Goal: Check status: Check status

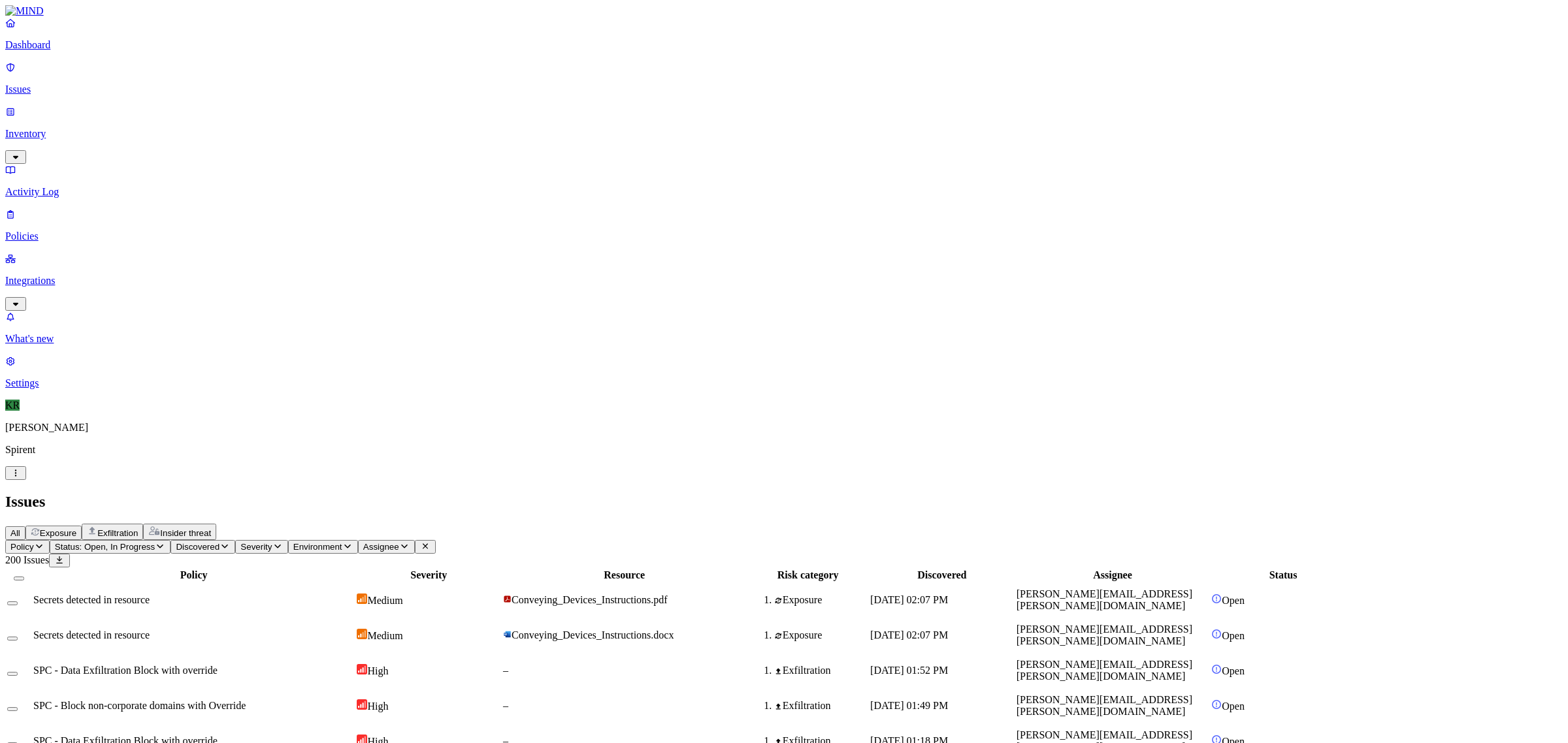
click at [76, 529] on span "Exposure" at bounding box center [58, 534] width 36 height 10
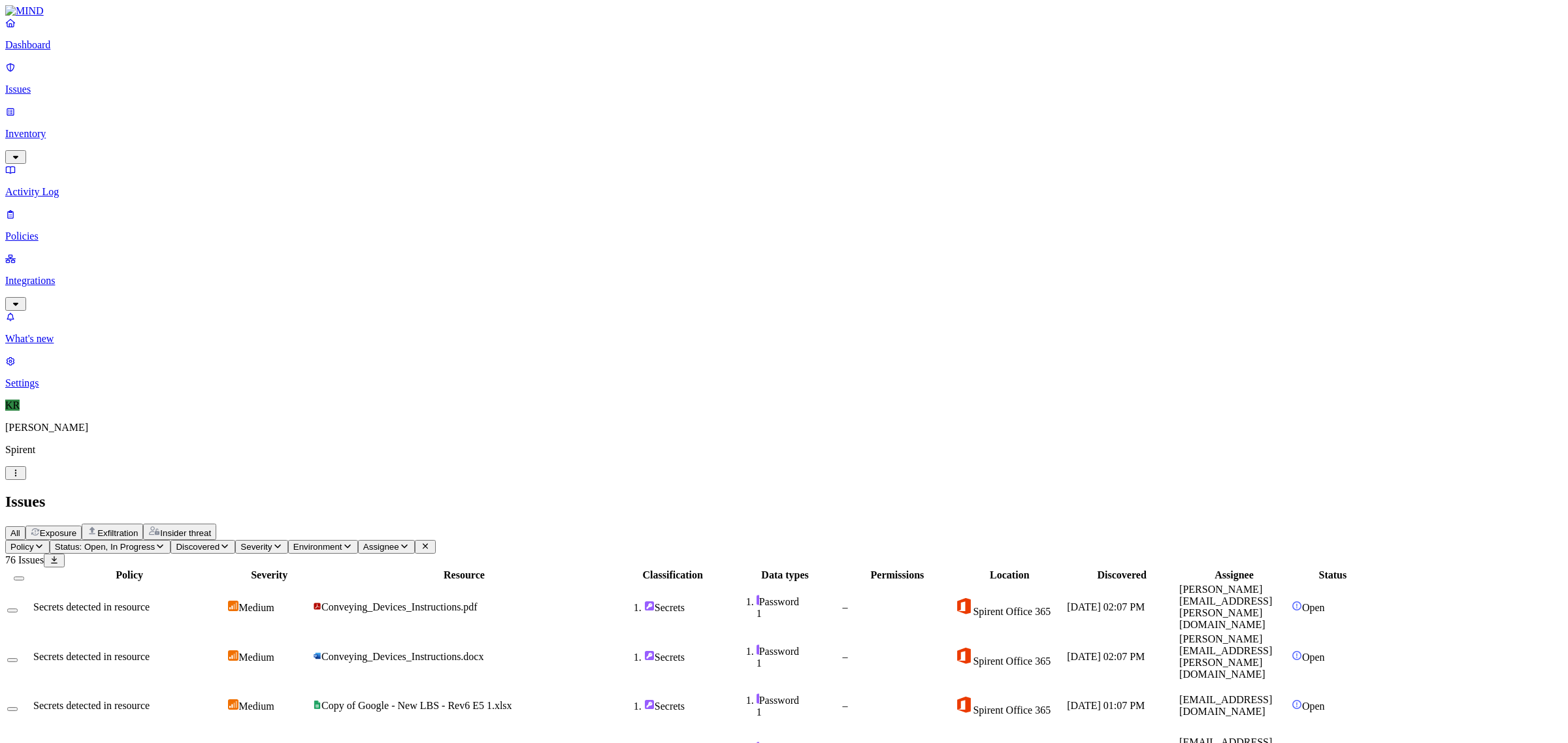
click at [155, 542] on span "Status: Open, In Progress" at bounding box center [105, 547] width 100 height 10
click at [243, 152] on img at bounding box center [242, 157] width 10 height 11
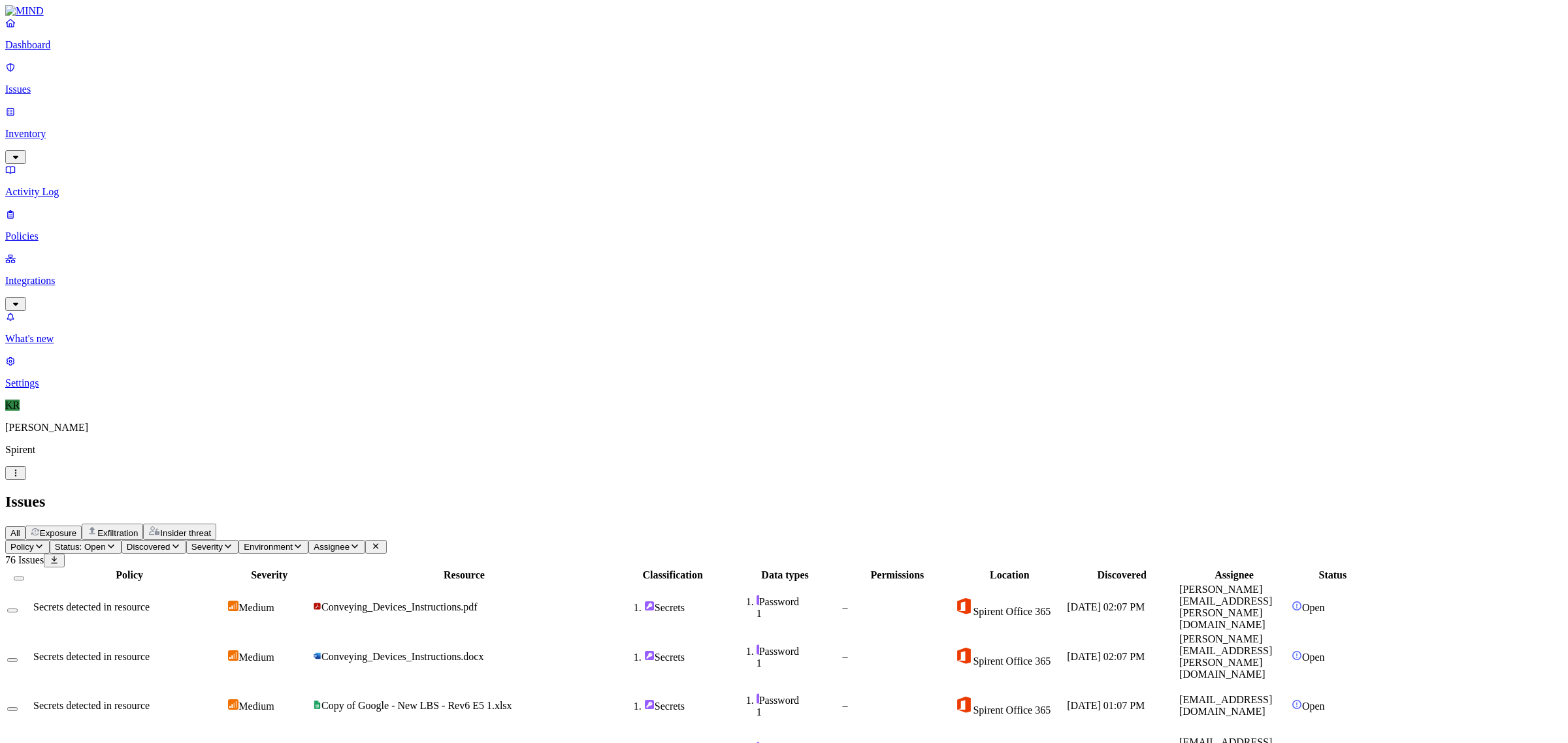
click at [24, 576] on button "Select all" at bounding box center [19, 578] width 11 height 4
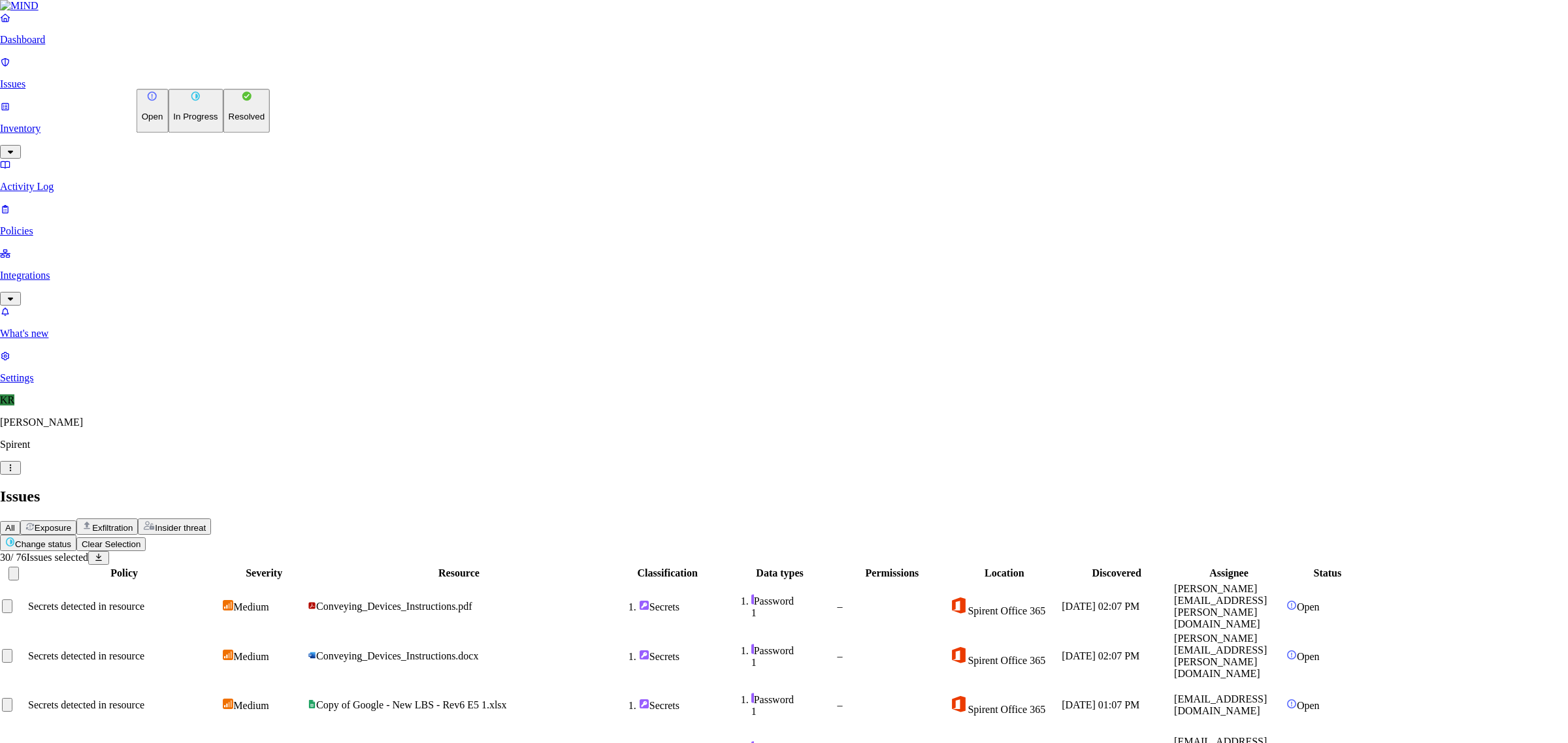
click at [229, 122] on p "Resolved" at bounding box center [247, 118] width 36 height 10
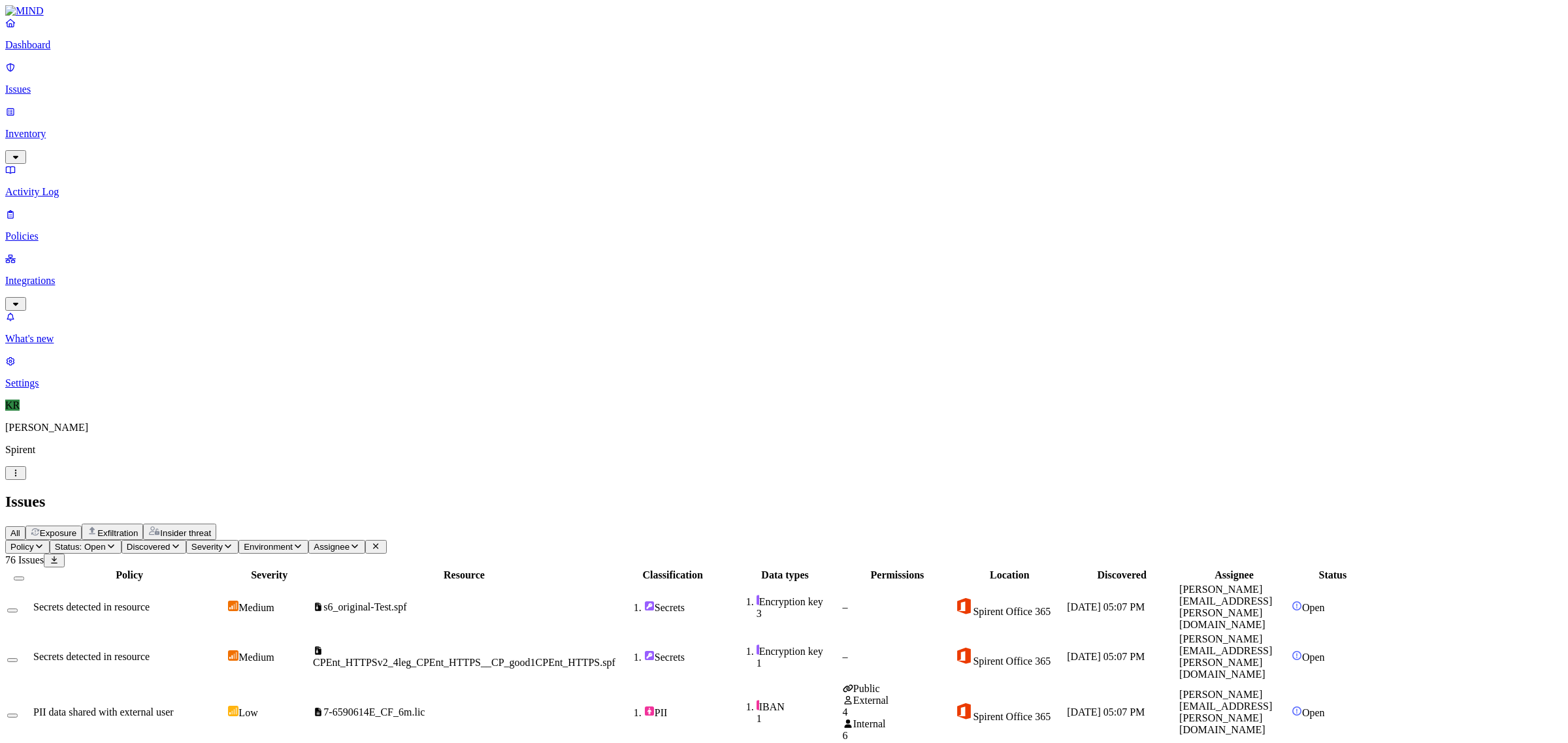
click at [608, 583] on td "s6_original-Test.spf" at bounding box center [464, 608] width 304 height 48
click at [566, 657] on span "CPEnt_HTTPSv2_4leg_CPEnt_HTTPS__CP_good1CPEnt_HTTPS.spf" at bounding box center [464, 663] width 302 height 11
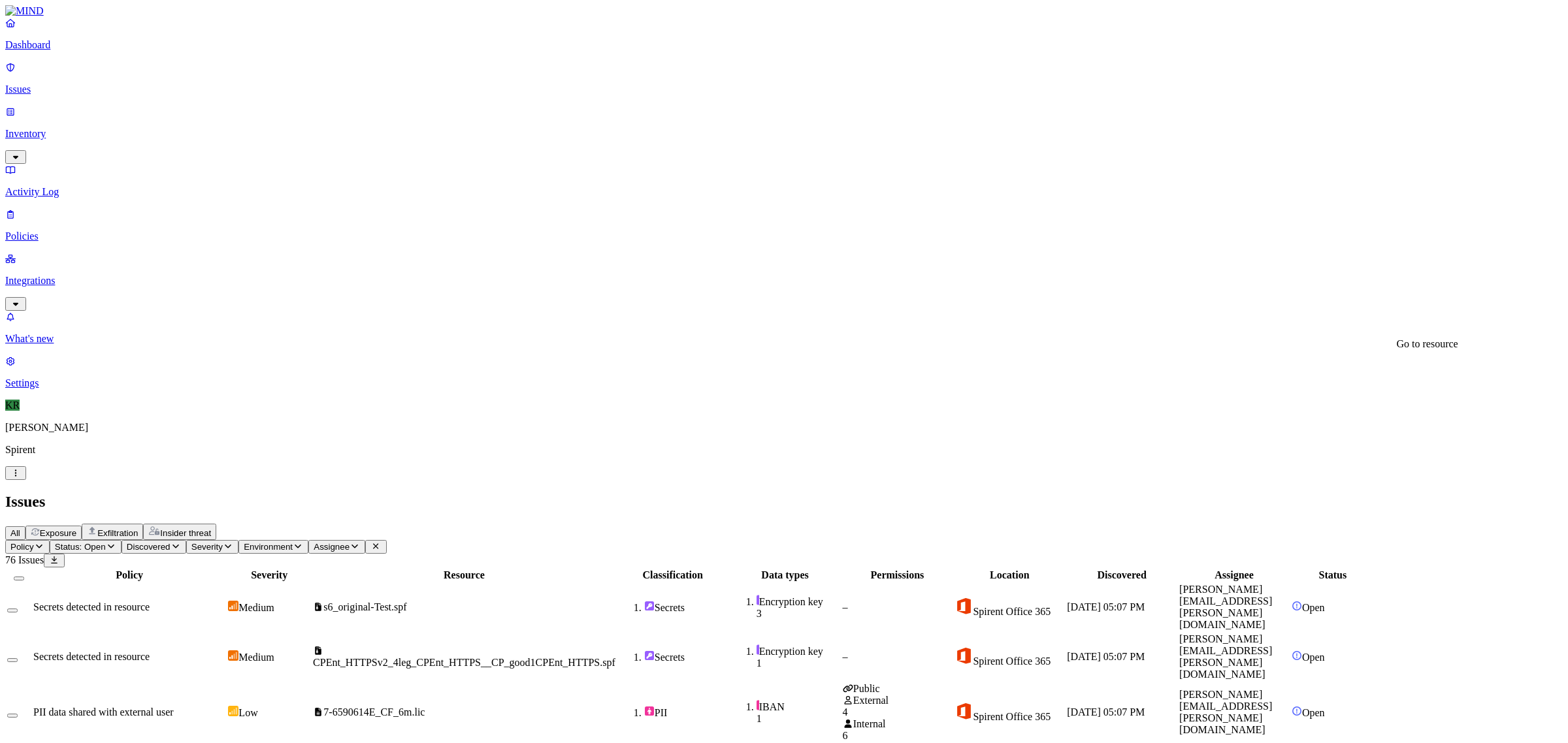
click at [24, 576] on button "Select all" at bounding box center [19, 578] width 11 height 4
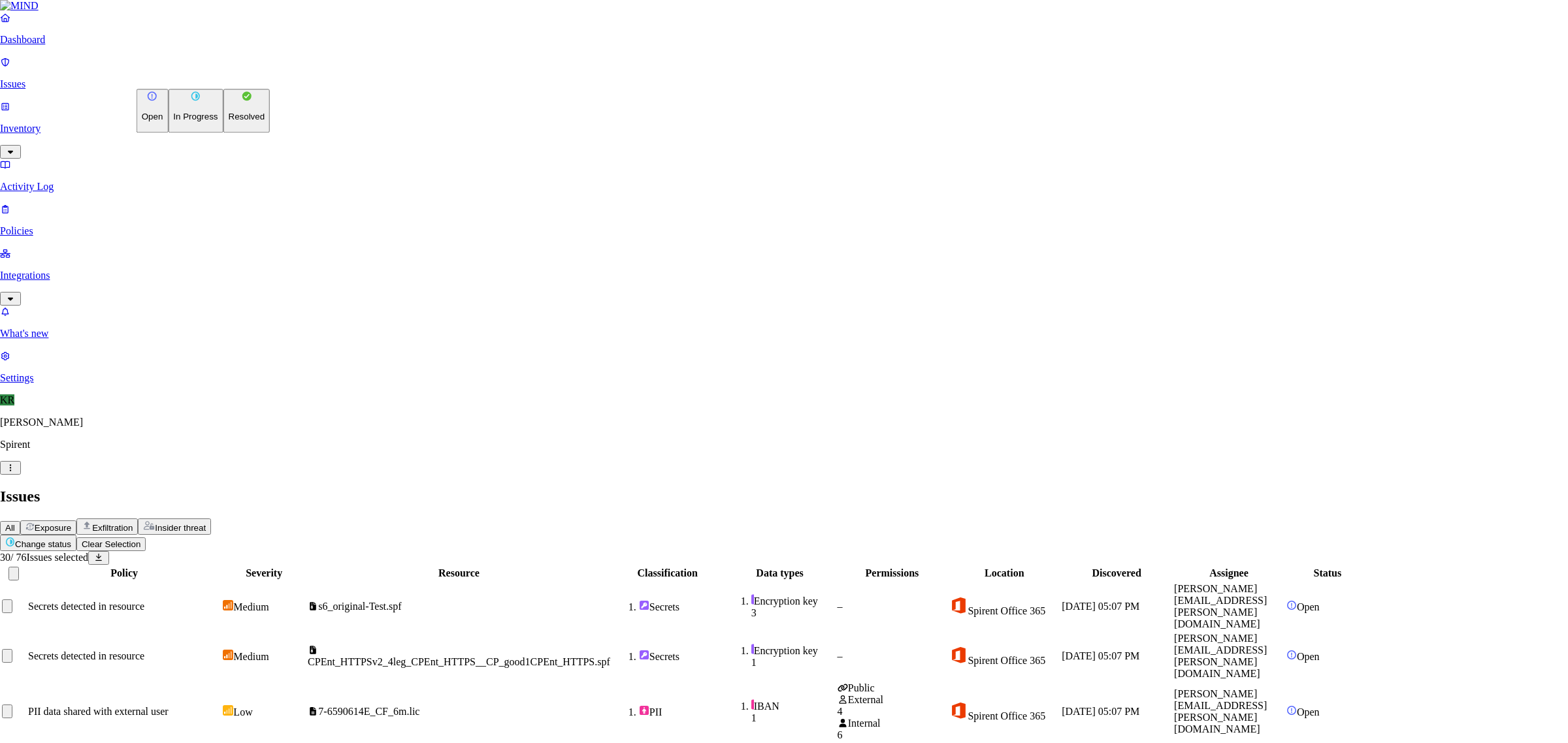
click at [229, 122] on p "Resolved" at bounding box center [247, 118] width 36 height 10
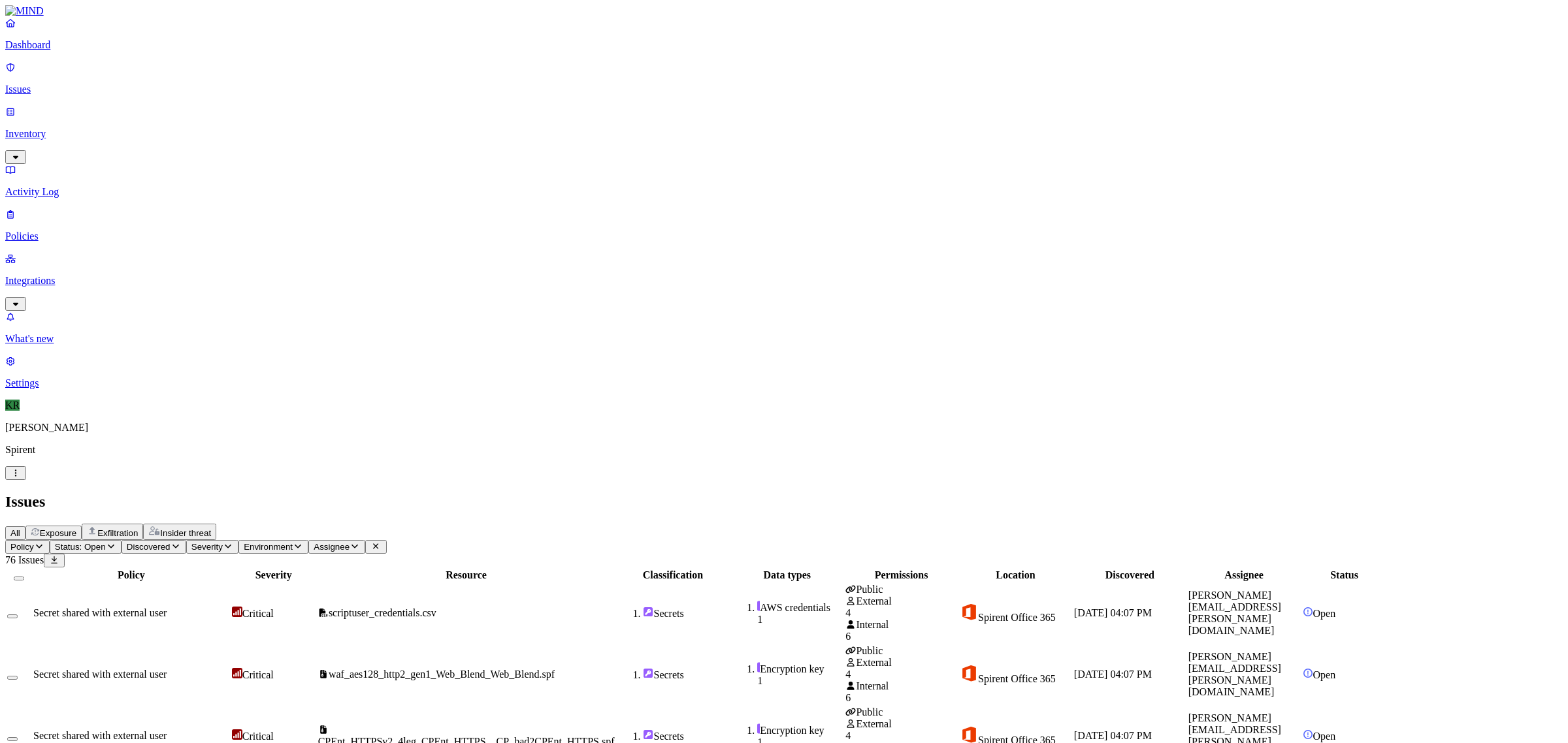
click at [842, 614] on div "1" at bounding box center [800, 620] width 86 height 11
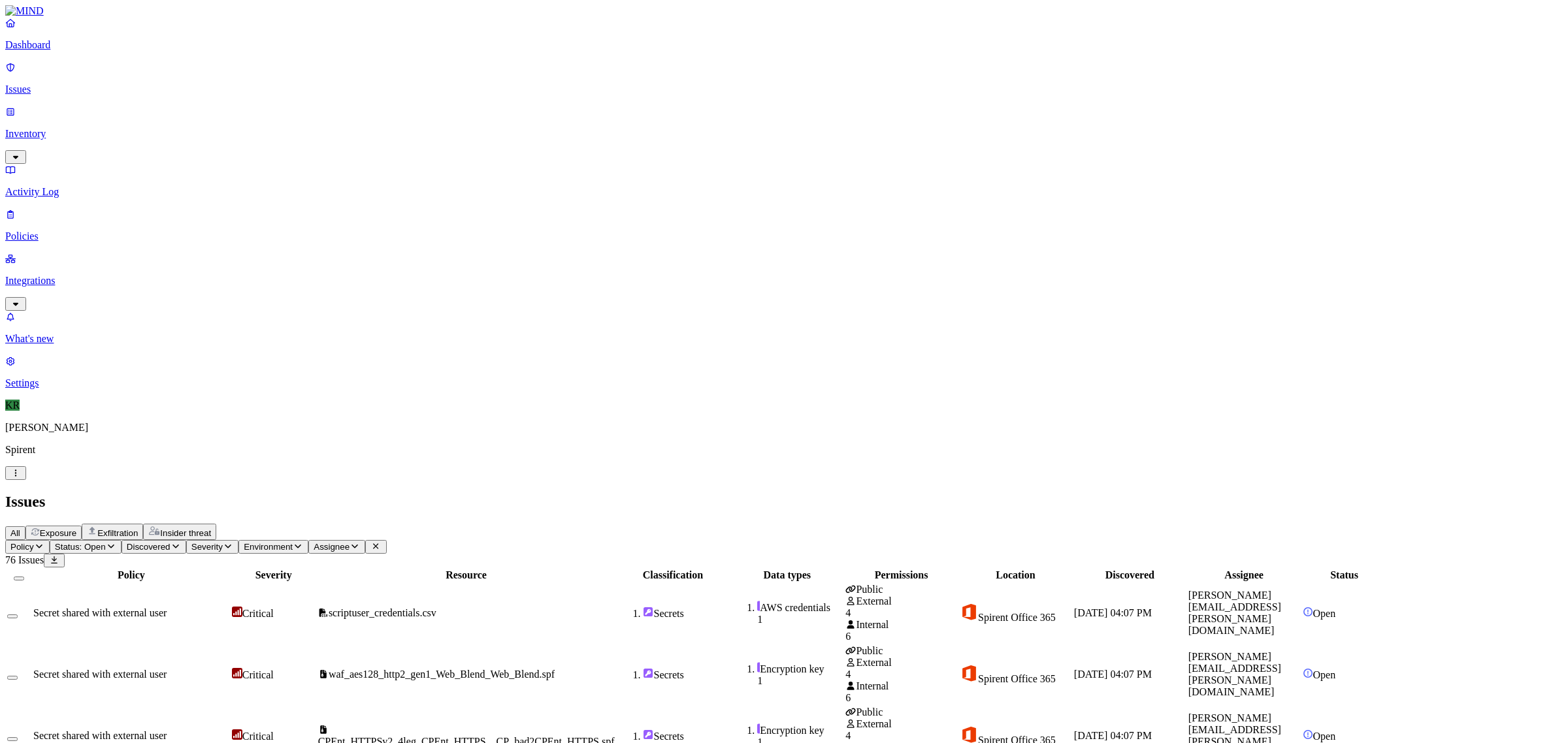
click at [24, 576] on button "Select all" at bounding box center [19, 578] width 11 height 4
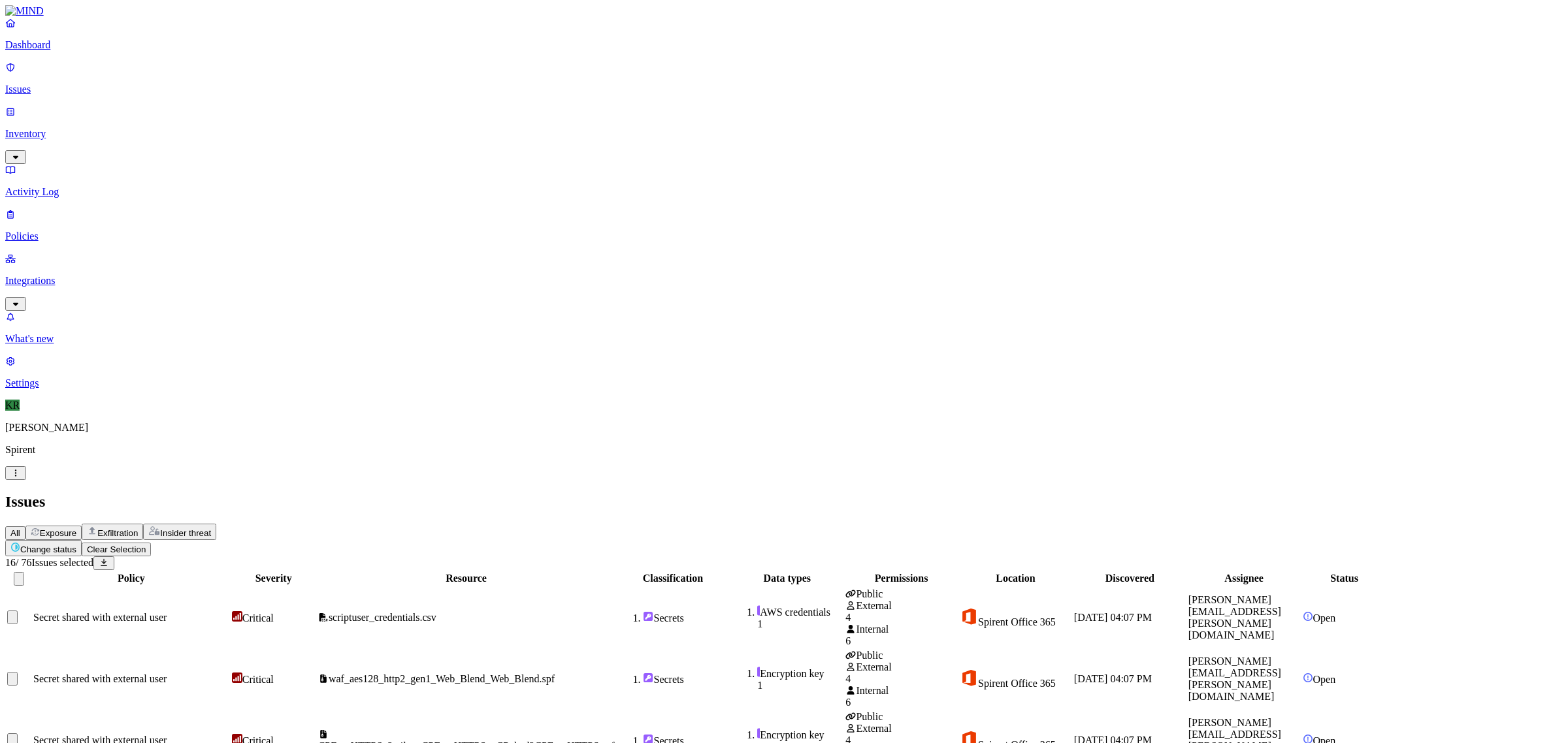
click at [82, 540] on button "Change status" at bounding box center [43, 548] width 76 height 16
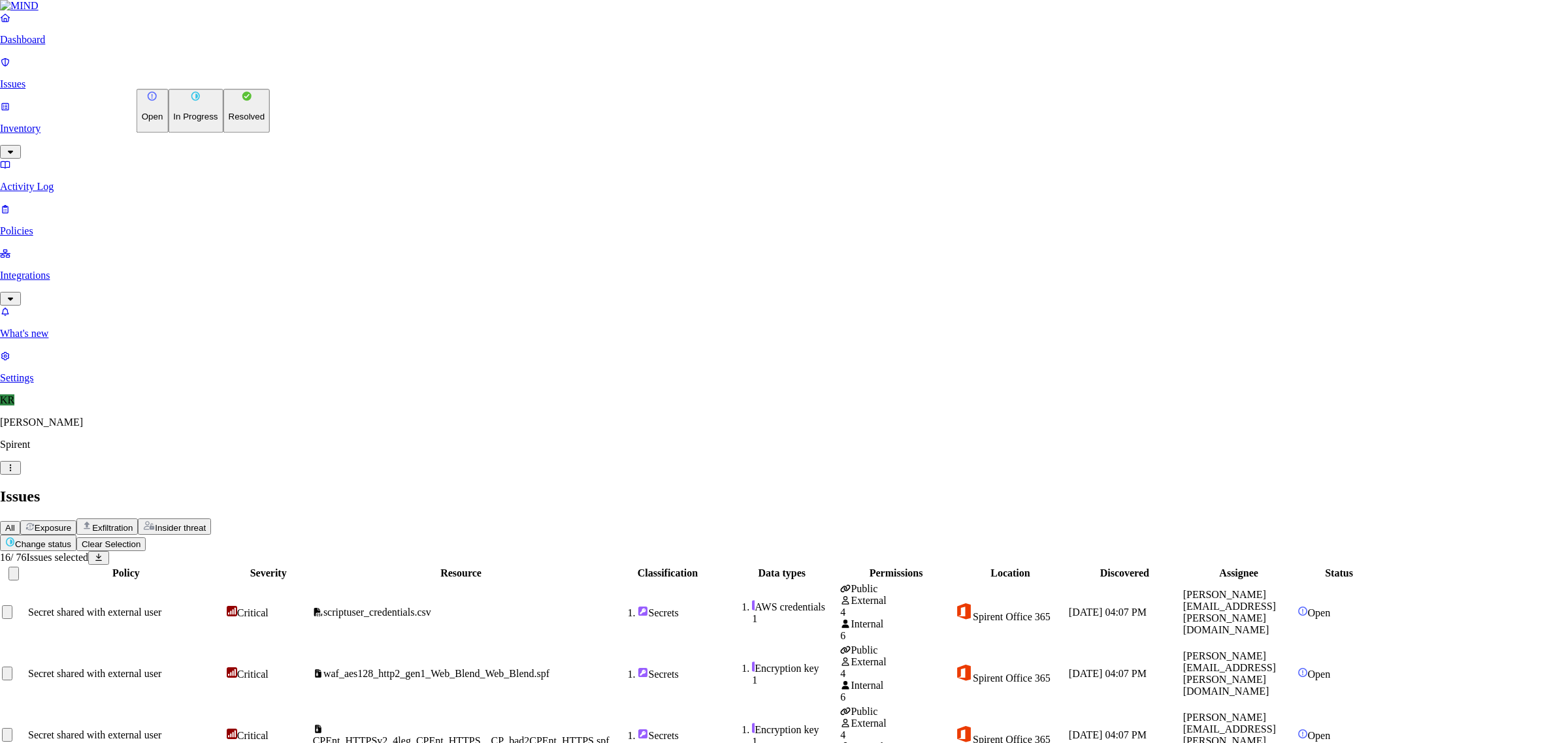
click at [223, 133] on button "Resolved" at bounding box center [247, 110] width 47 height 43
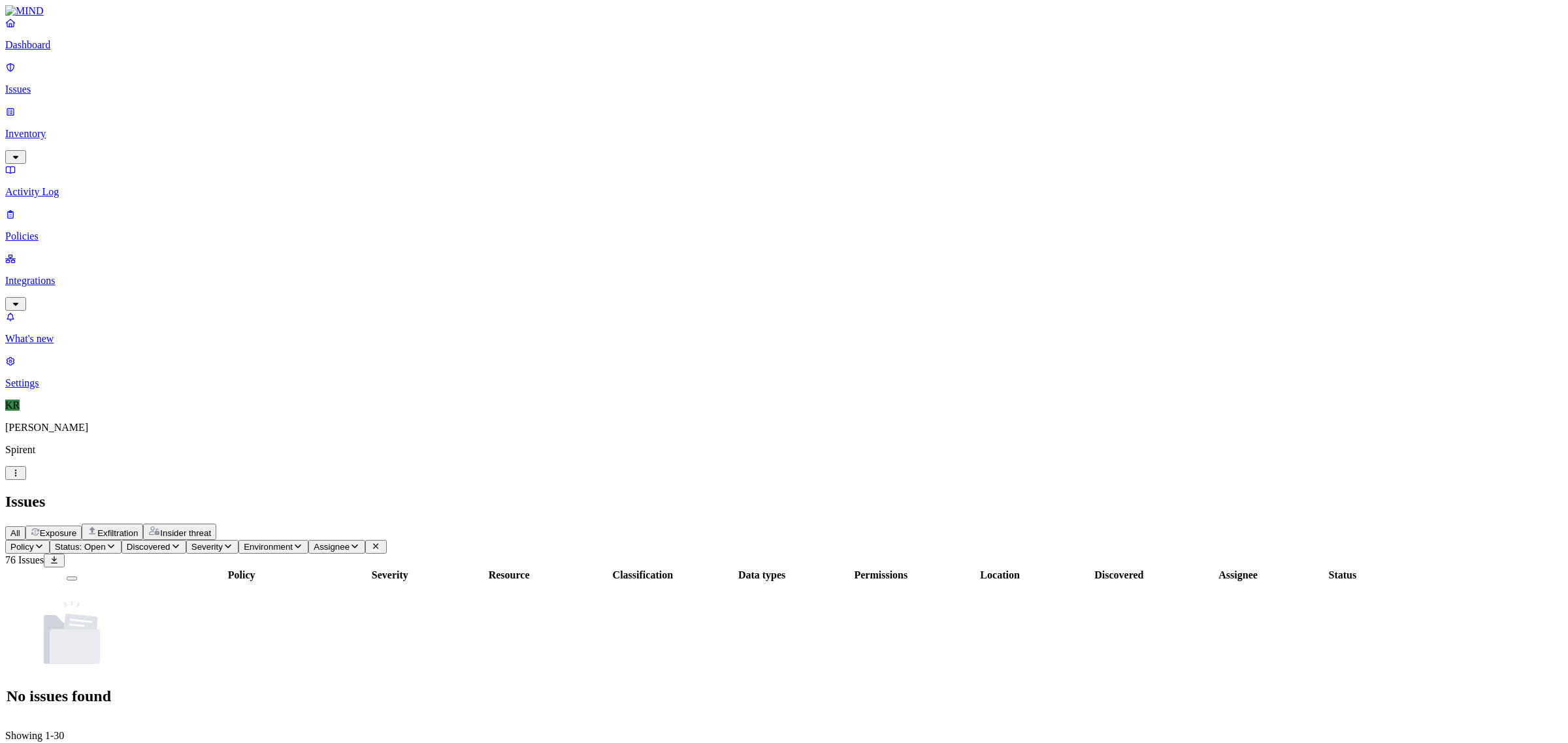
click at [211, 529] on span "Insider threat" at bounding box center [185, 534] width 51 height 10
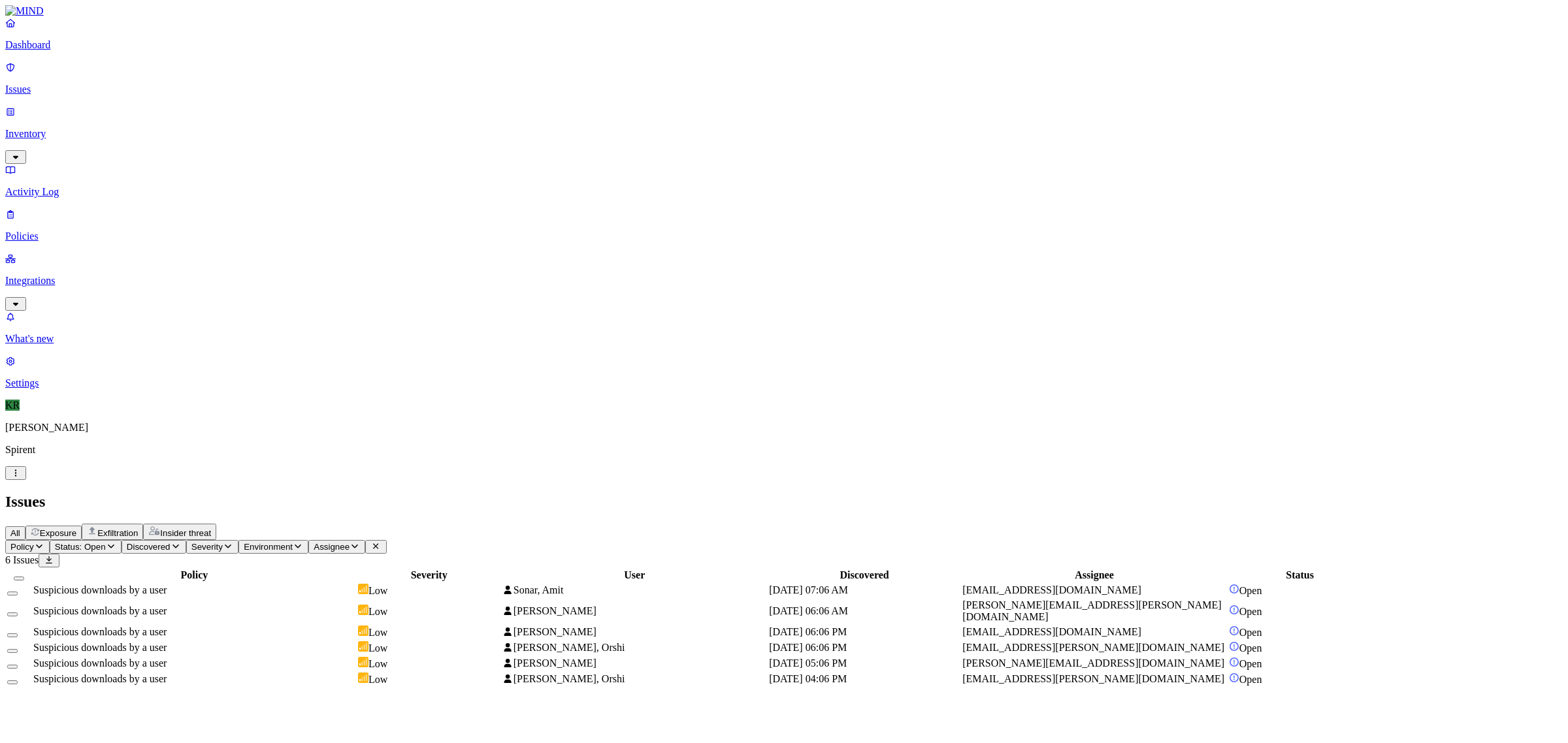
click at [322, 583] on td "Suspicious downloads by a user" at bounding box center [195, 591] width 324 height 14
click at [52, 742] on button at bounding box center [41, 756] width 21 height 14
click at [47, 742] on icon at bounding box center [41, 756] width 11 height 9
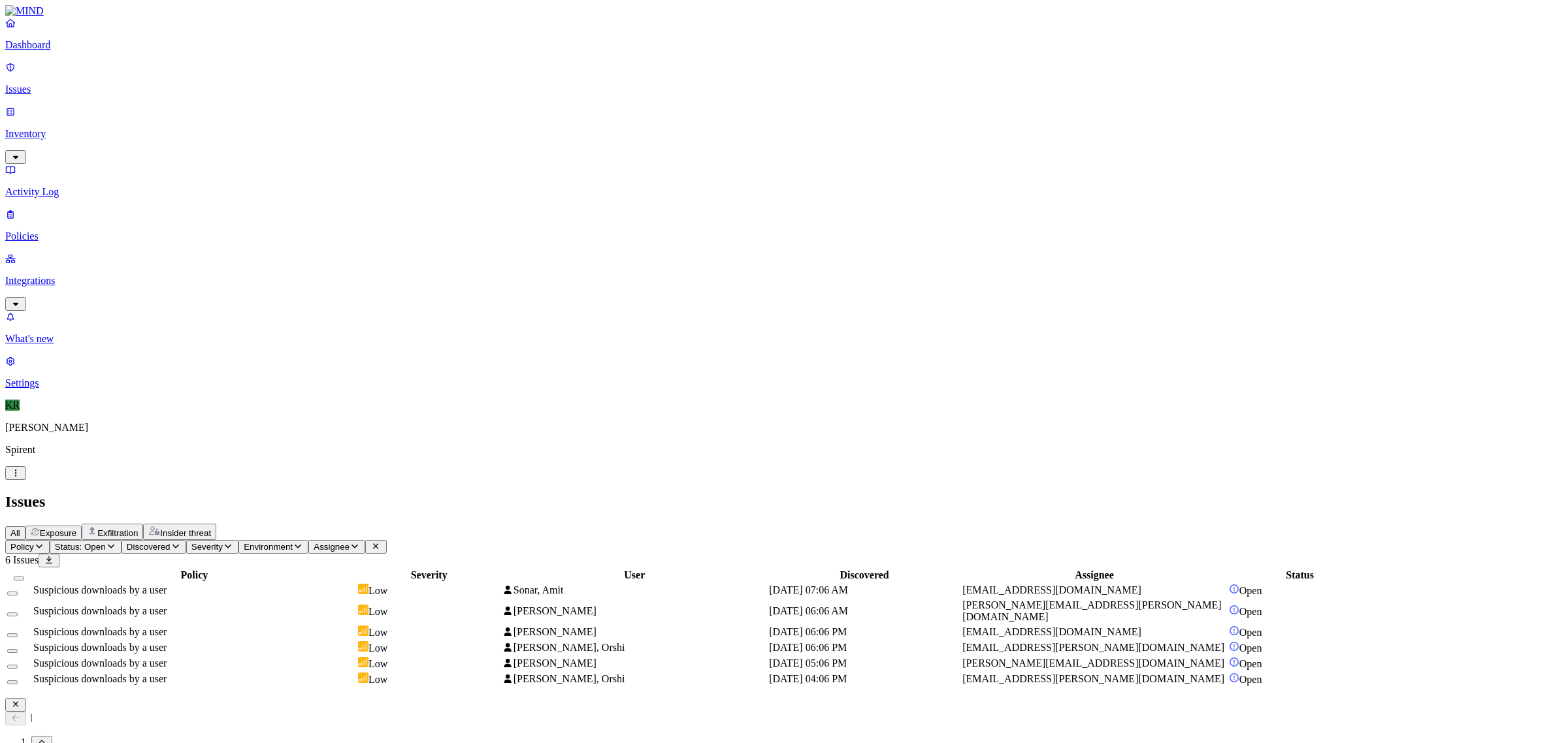
click at [21, 714] on icon at bounding box center [16, 718] width 11 height 9
click at [47, 742] on icon at bounding box center [41, 756] width 11 height 9
click at [24, 576] on button "Select all" at bounding box center [19, 578] width 11 height 4
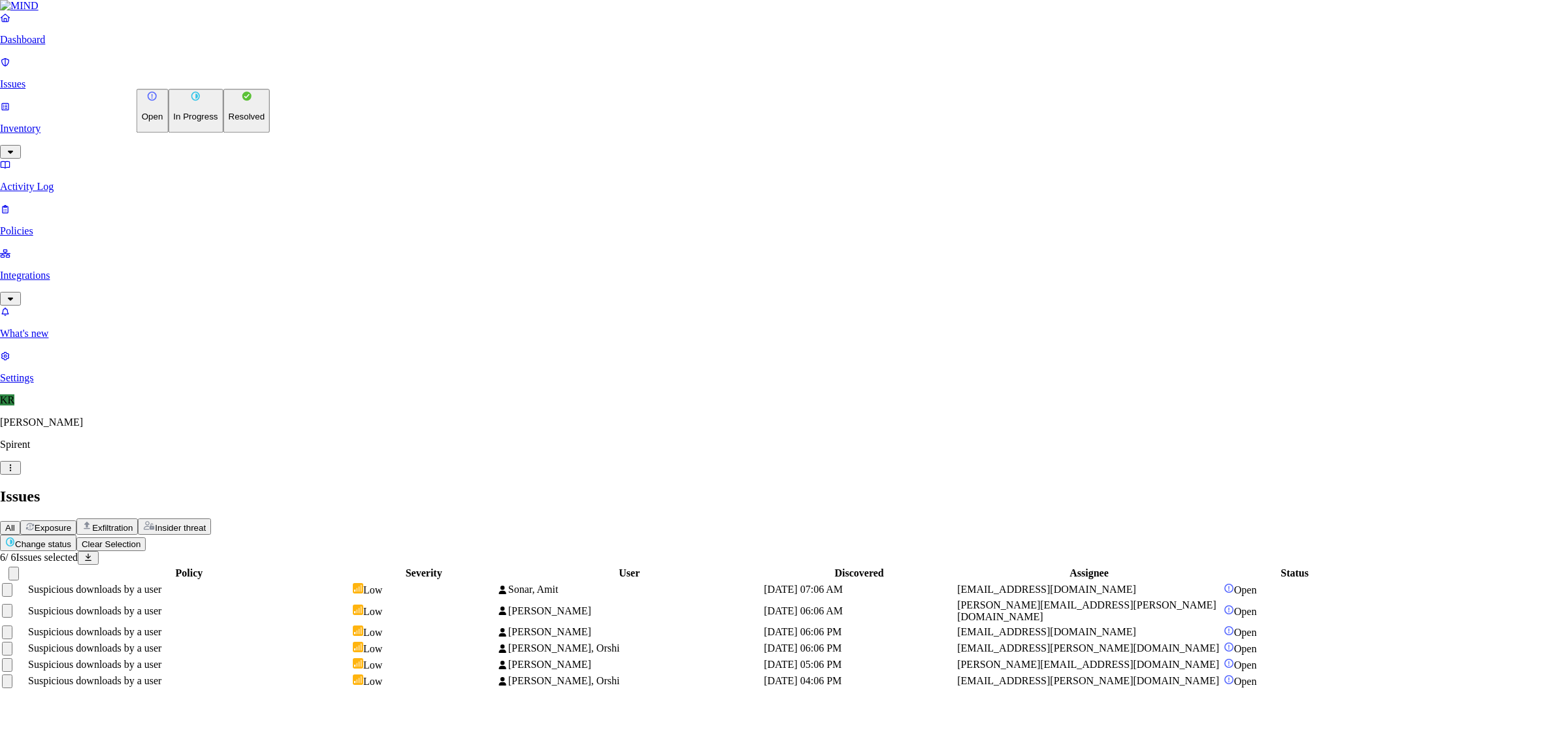
click at [197, 77] on html "Dashboard Issues Inventory Activity Log Policies Integrations What's new 1 Sett…" at bounding box center [784, 350] width 1568 height 701
click at [223, 133] on button "Resolved" at bounding box center [247, 110] width 47 height 43
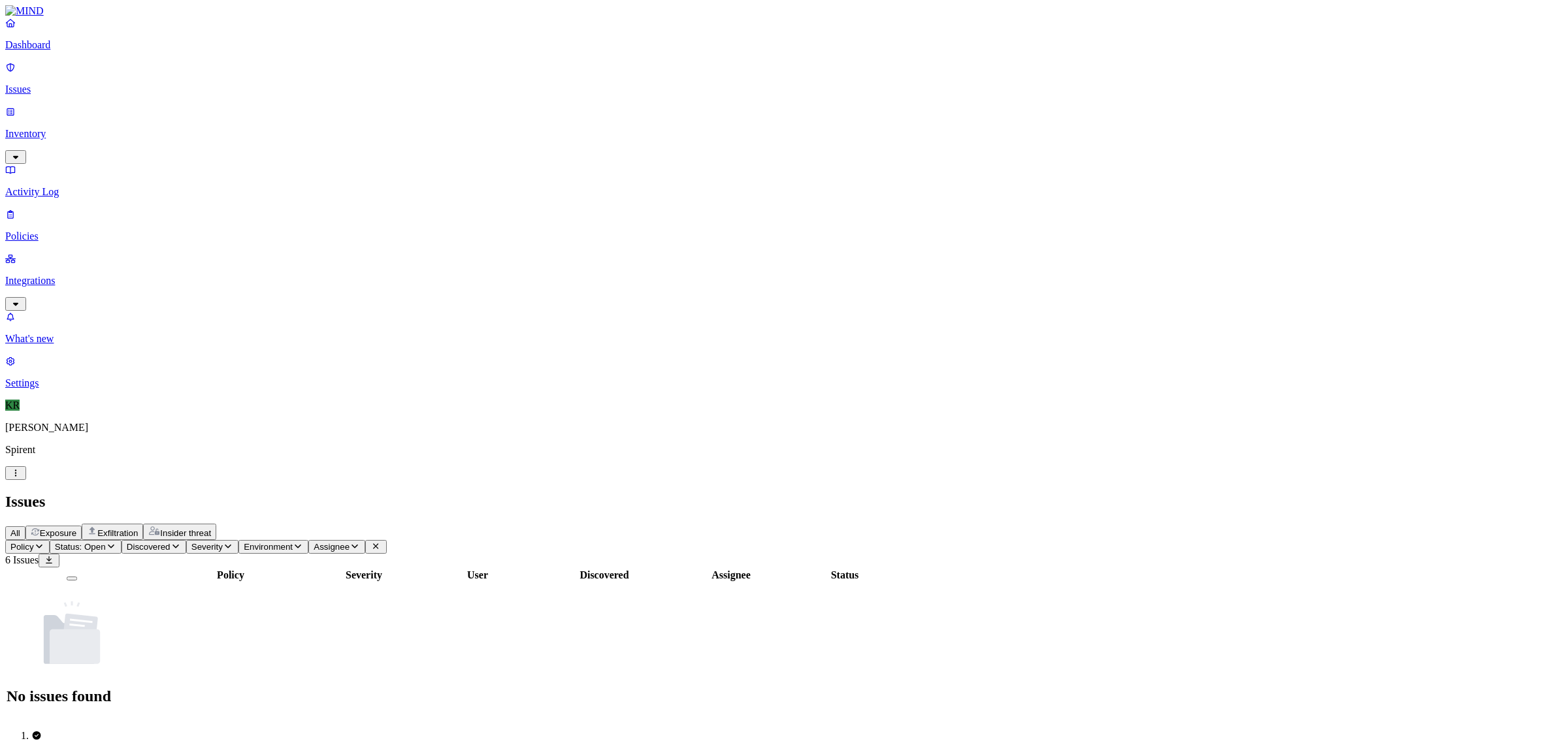
click at [138, 529] on span "Exfiltration" at bounding box center [118, 534] width 41 height 10
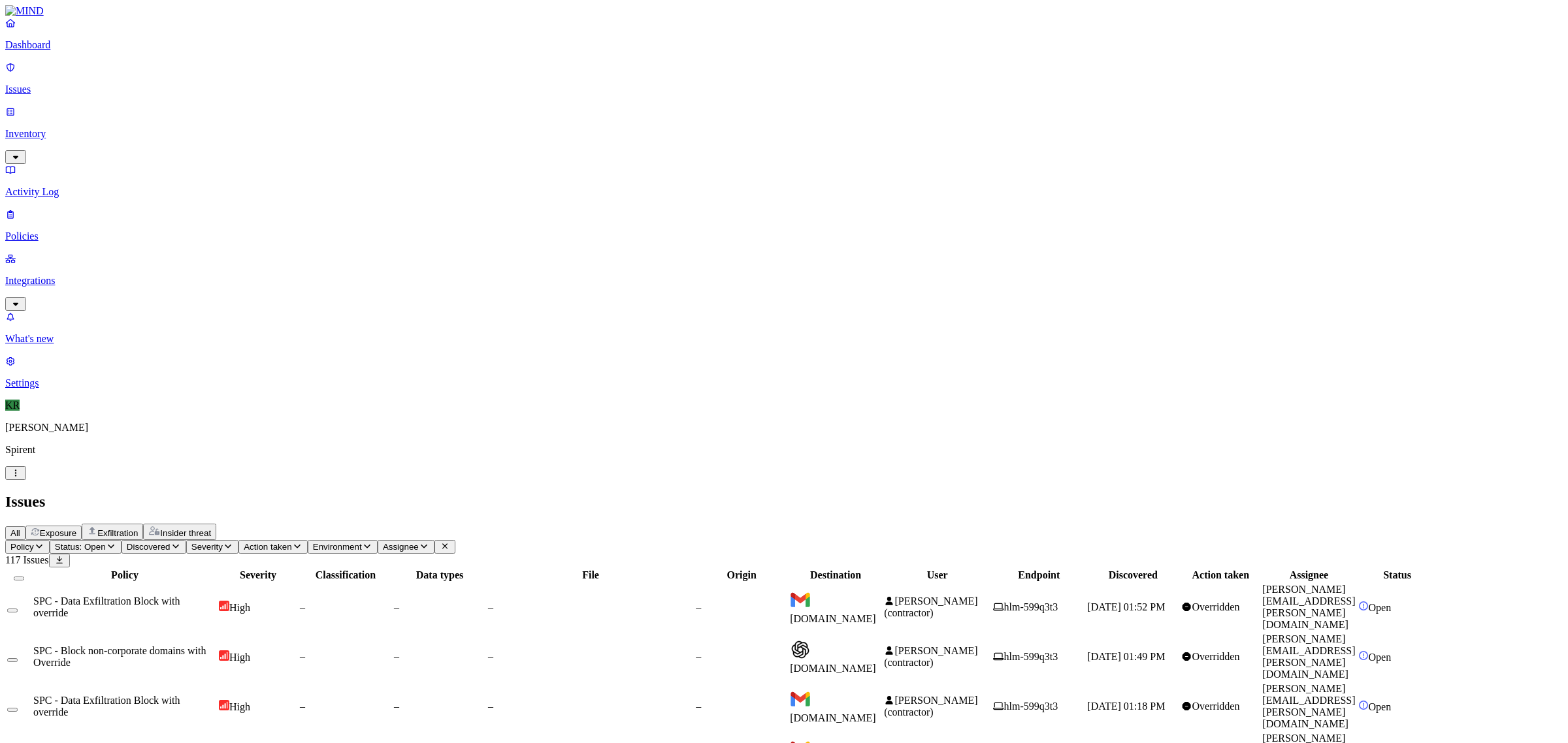
click at [876, 613] on span "[DOMAIN_NAME]" at bounding box center [832, 619] width 86 height 11
click at [991, 732] on td "[PERSON_NAME] (contractor)" at bounding box center [937, 757] width 108 height 48
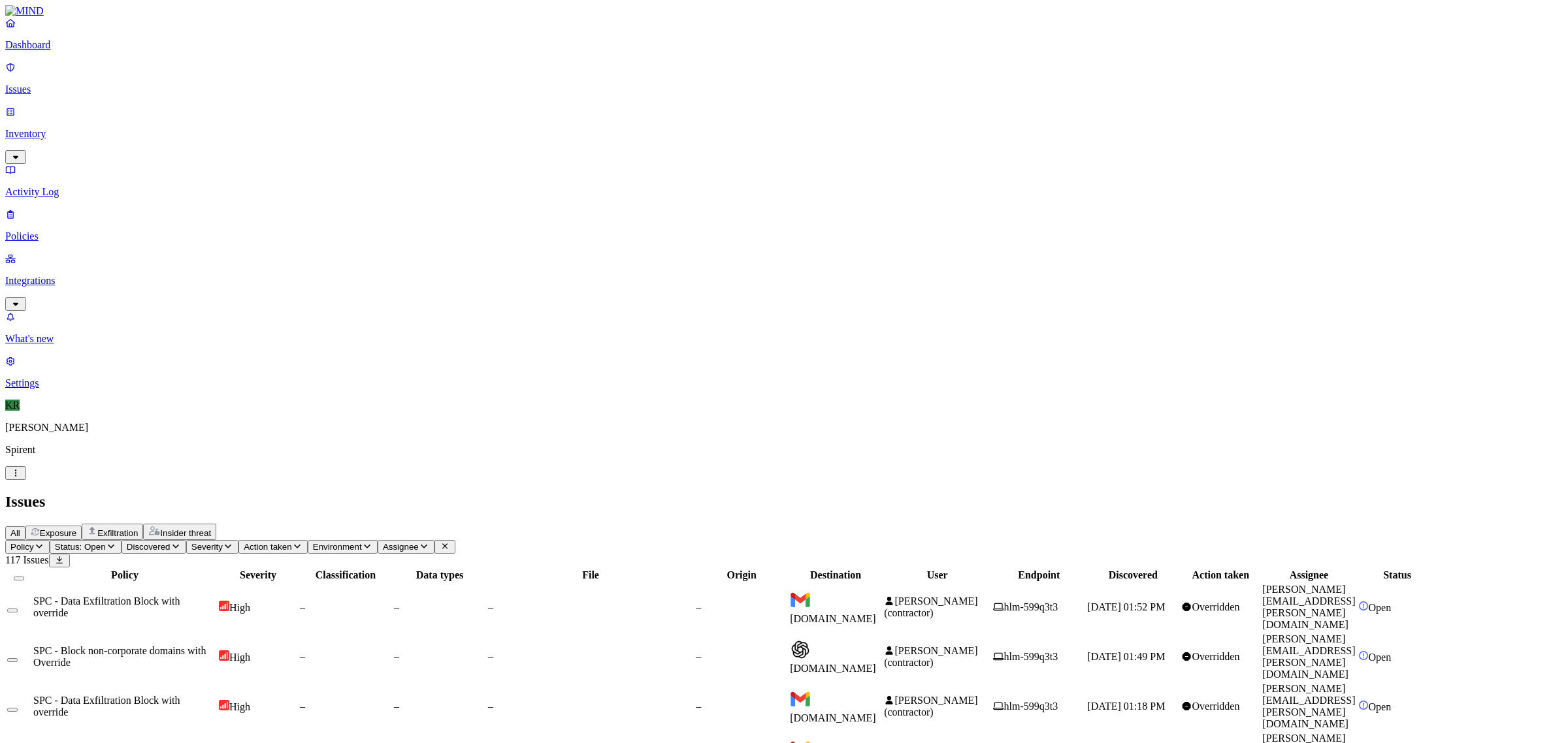
click at [105, 542] on span "Status: Open" at bounding box center [80, 547] width 51 height 10
click at [237, 150] on div "In Progress" at bounding box center [237, 167] width 0 height 36
click at [1259, 701] on div "Overridden" at bounding box center [1220, 707] width 78 height 11
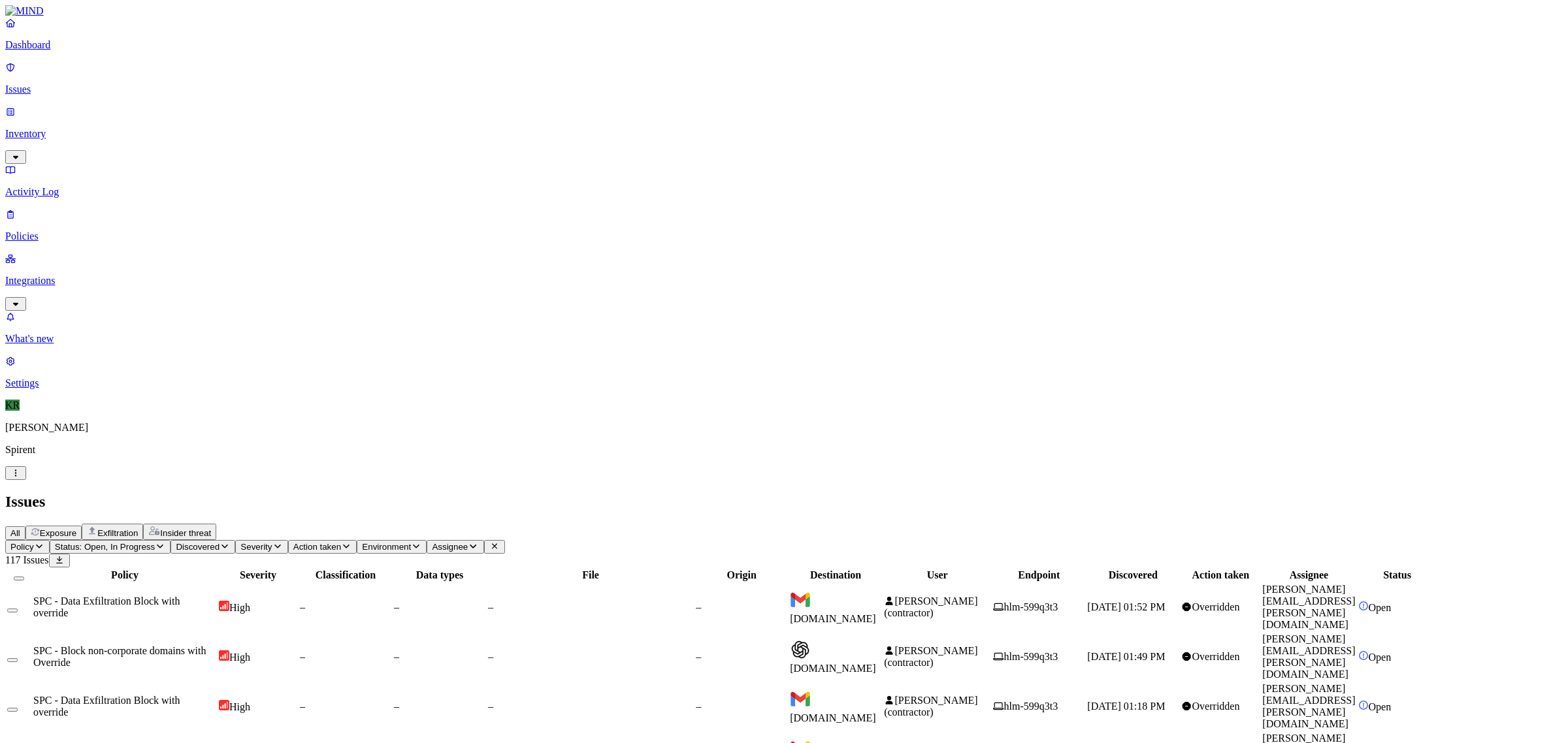
scroll to position [33, 0]
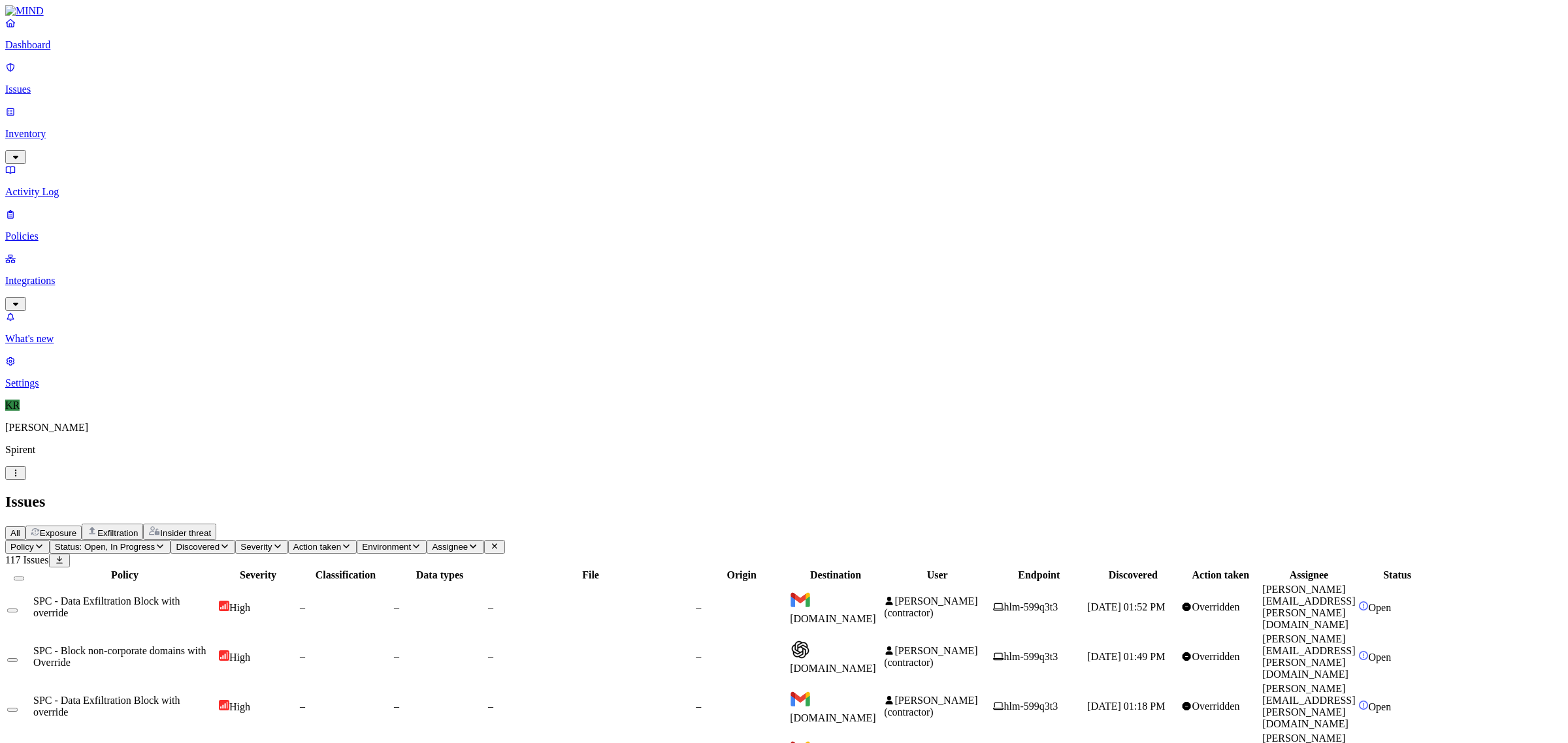
click at [31, 569] on div at bounding box center [19, 575] width 24 height 11
click at [24, 576] on button "Select all" at bounding box center [19, 578] width 11 height 4
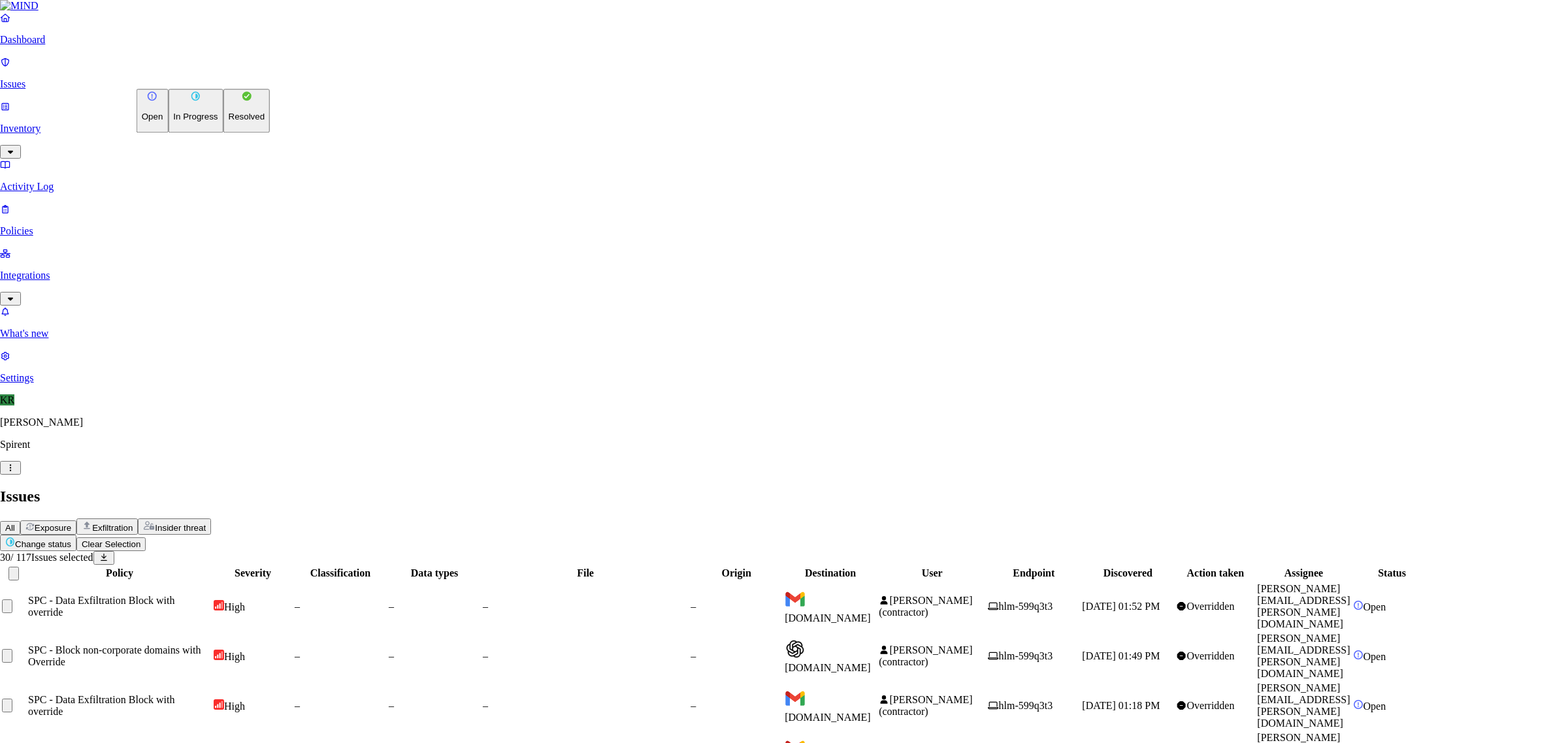
click at [229, 122] on p "Resolved" at bounding box center [247, 118] width 36 height 10
